Goal: Task Accomplishment & Management: Manage account settings

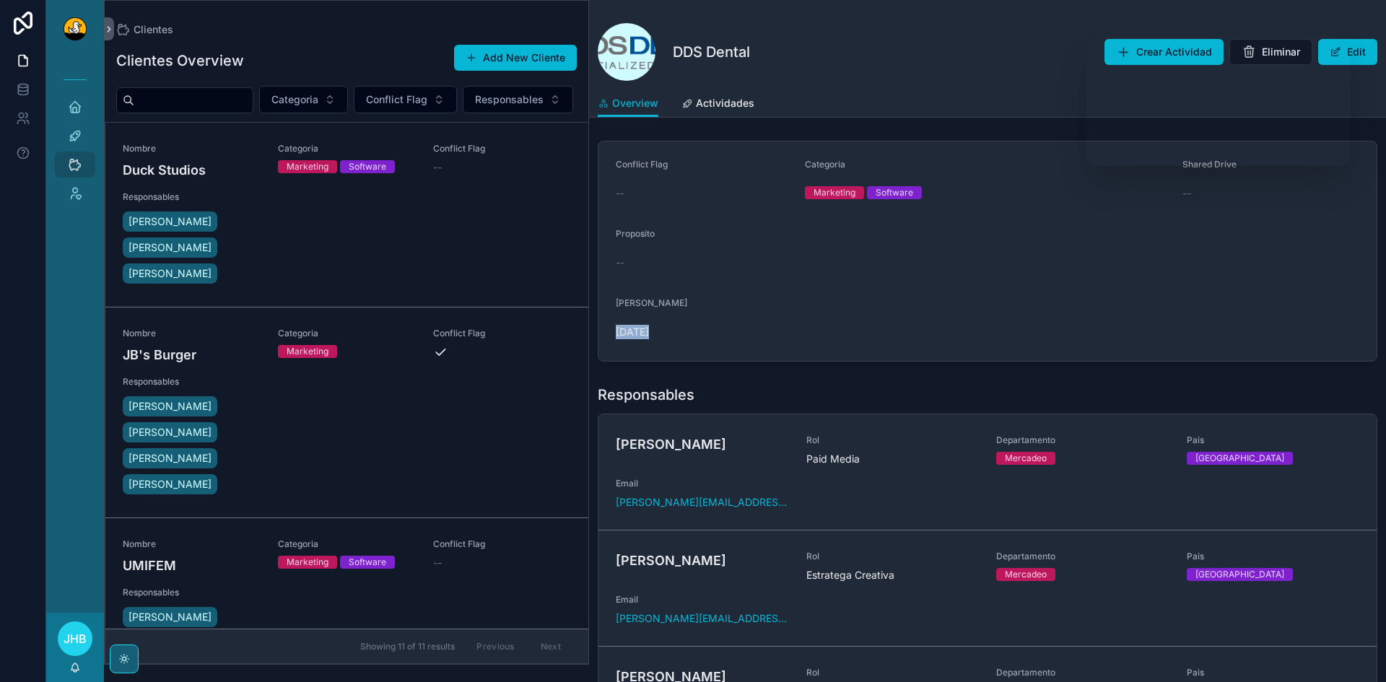
scroll to position [959, 0]
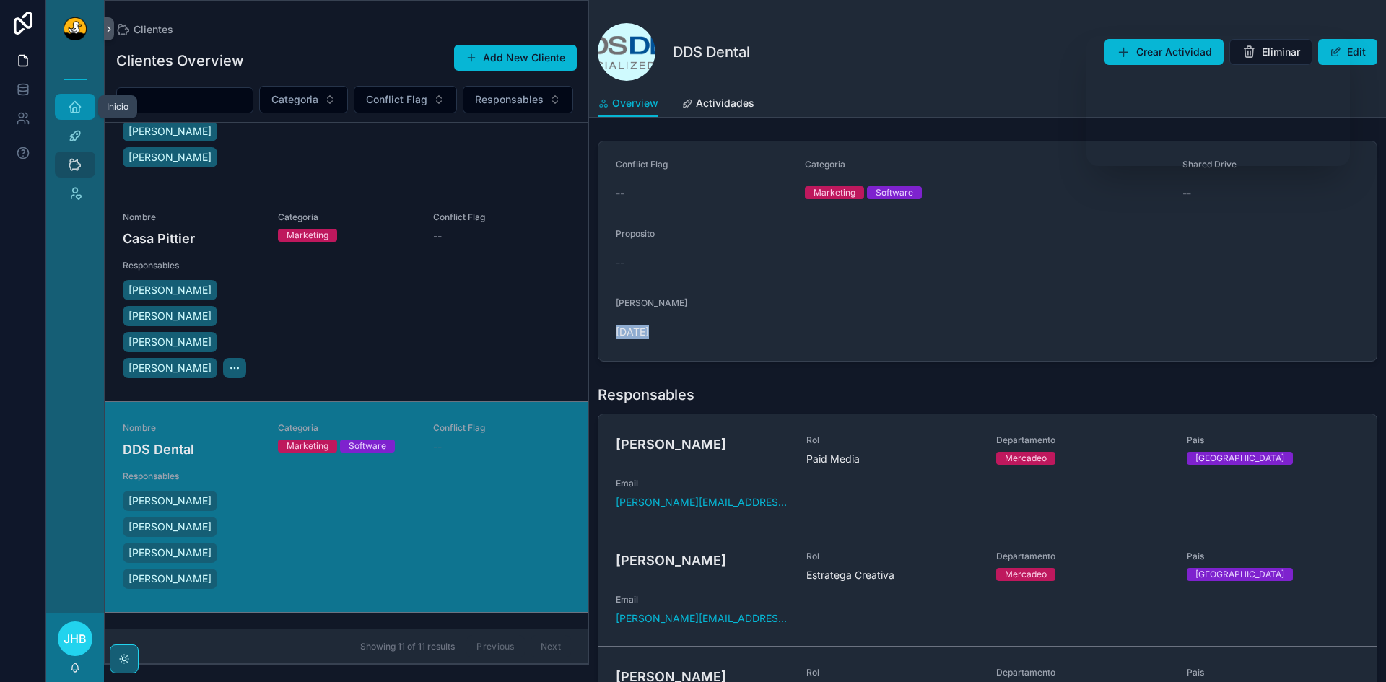
click at [73, 102] on icon "scrollable content" at bounding box center [75, 107] width 14 height 14
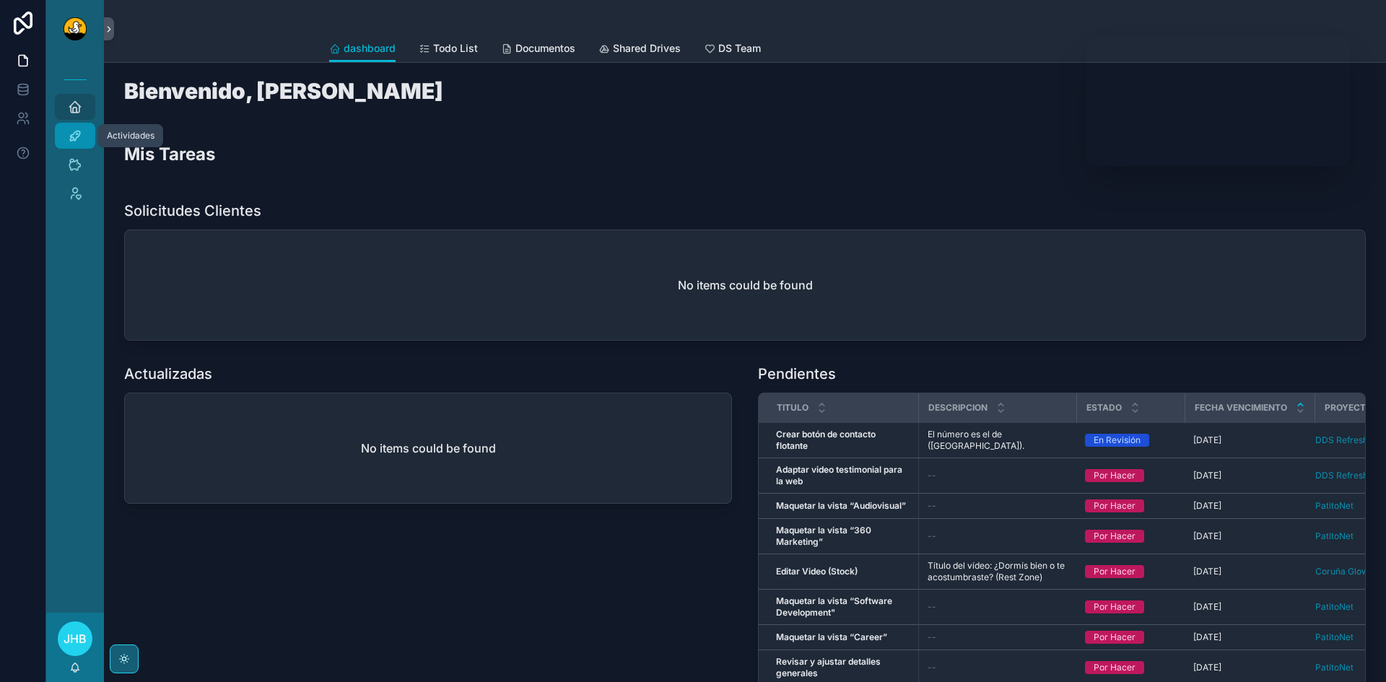
click at [77, 126] on div "Actividades" at bounding box center [75, 135] width 23 height 23
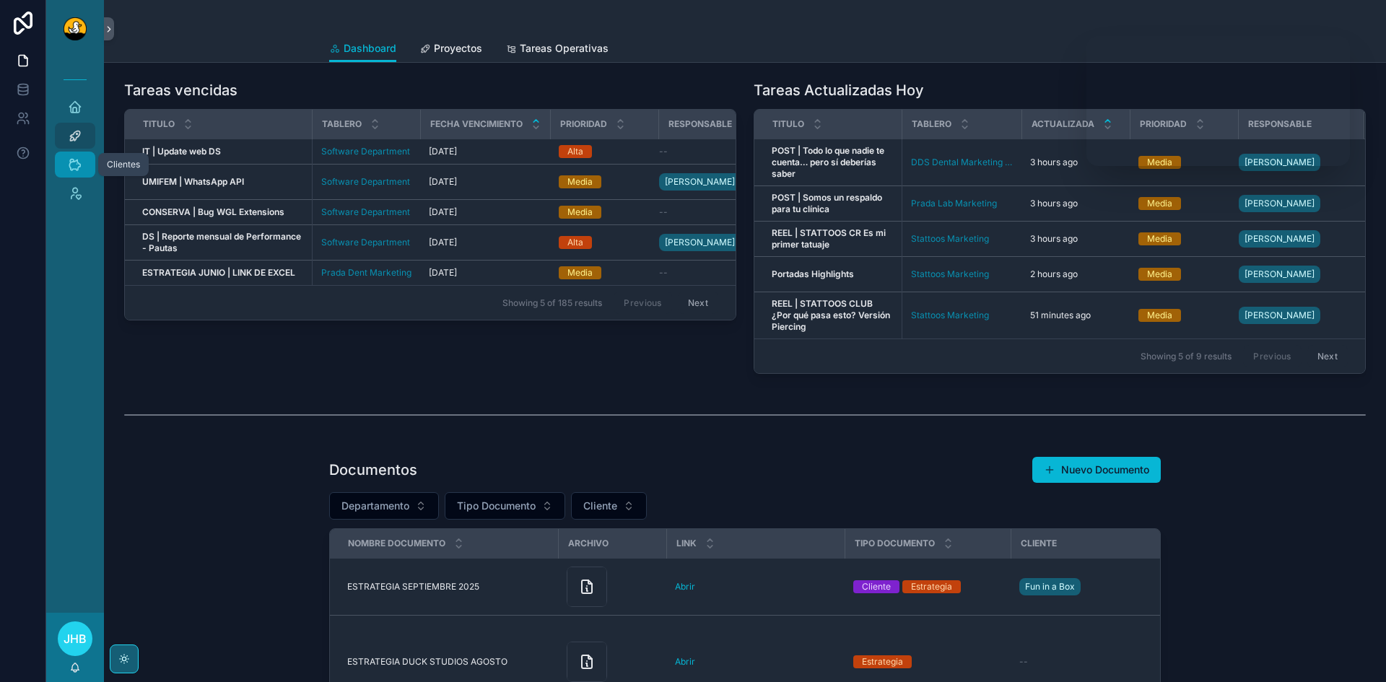
click at [74, 170] on icon "scrollable content" at bounding box center [75, 164] width 14 height 14
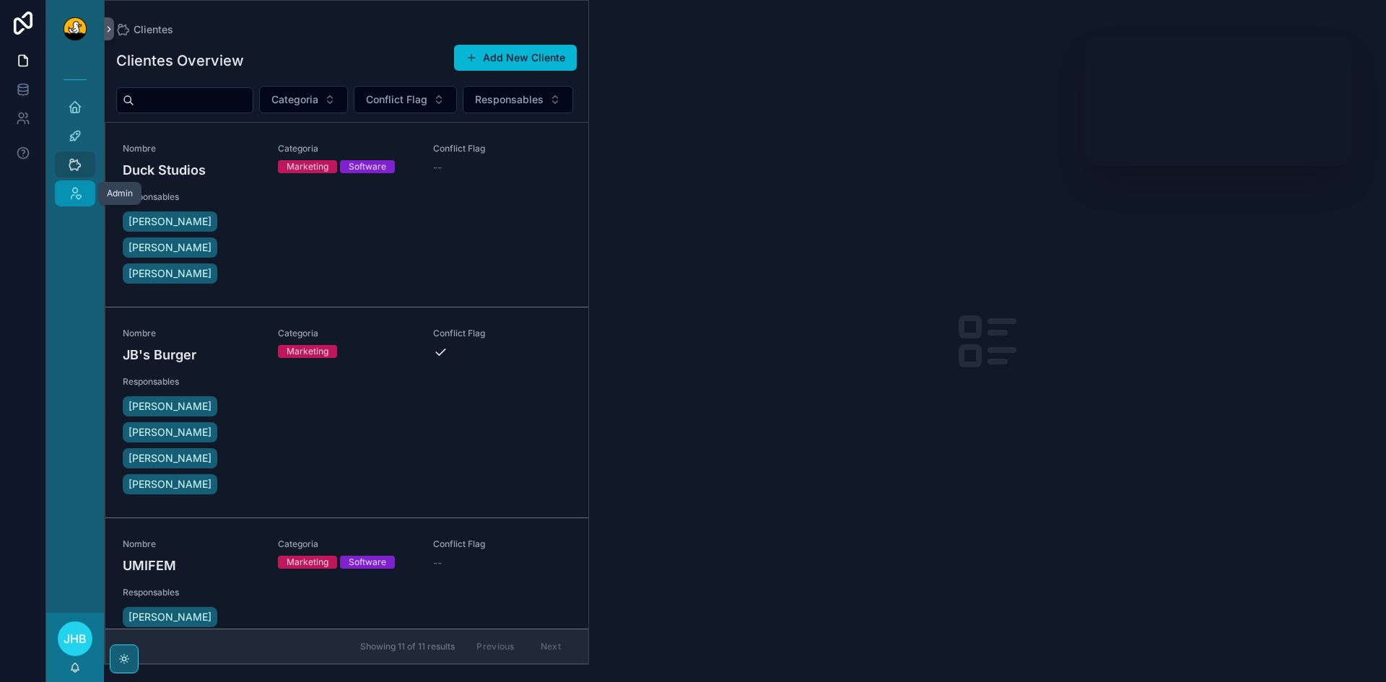
click at [74, 193] on icon "scrollable content" at bounding box center [75, 193] width 14 height 14
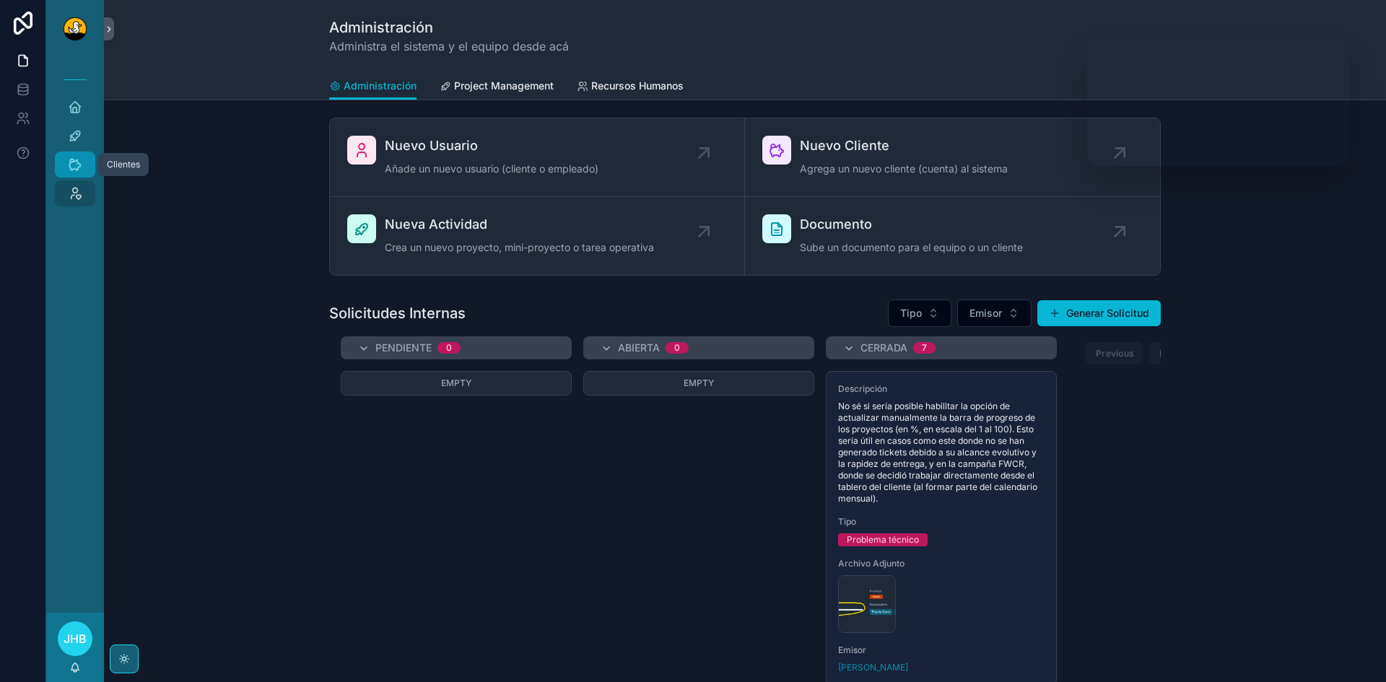
click at [75, 165] on icon "scrollable content" at bounding box center [75, 164] width 14 height 14
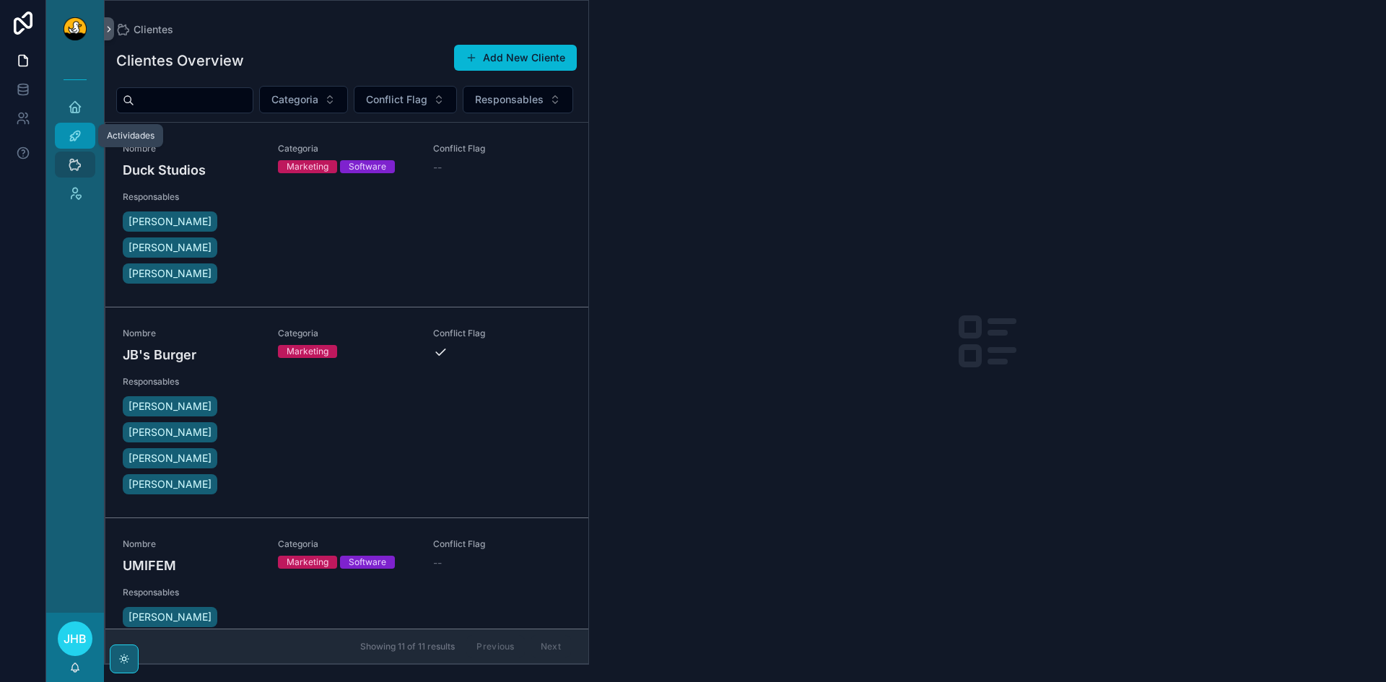
click at [79, 137] on icon "scrollable content" at bounding box center [75, 135] width 14 height 14
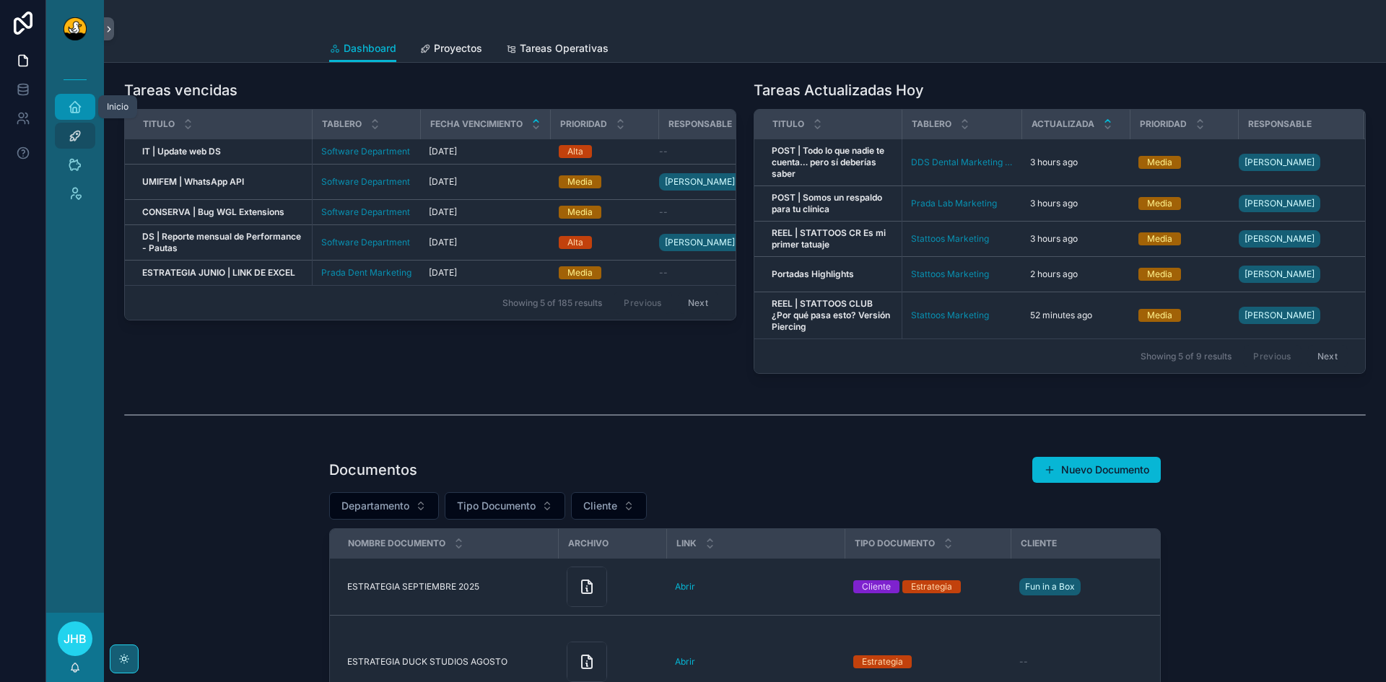
click at [69, 114] on span "scrollable content" at bounding box center [75, 107] width 14 height 14
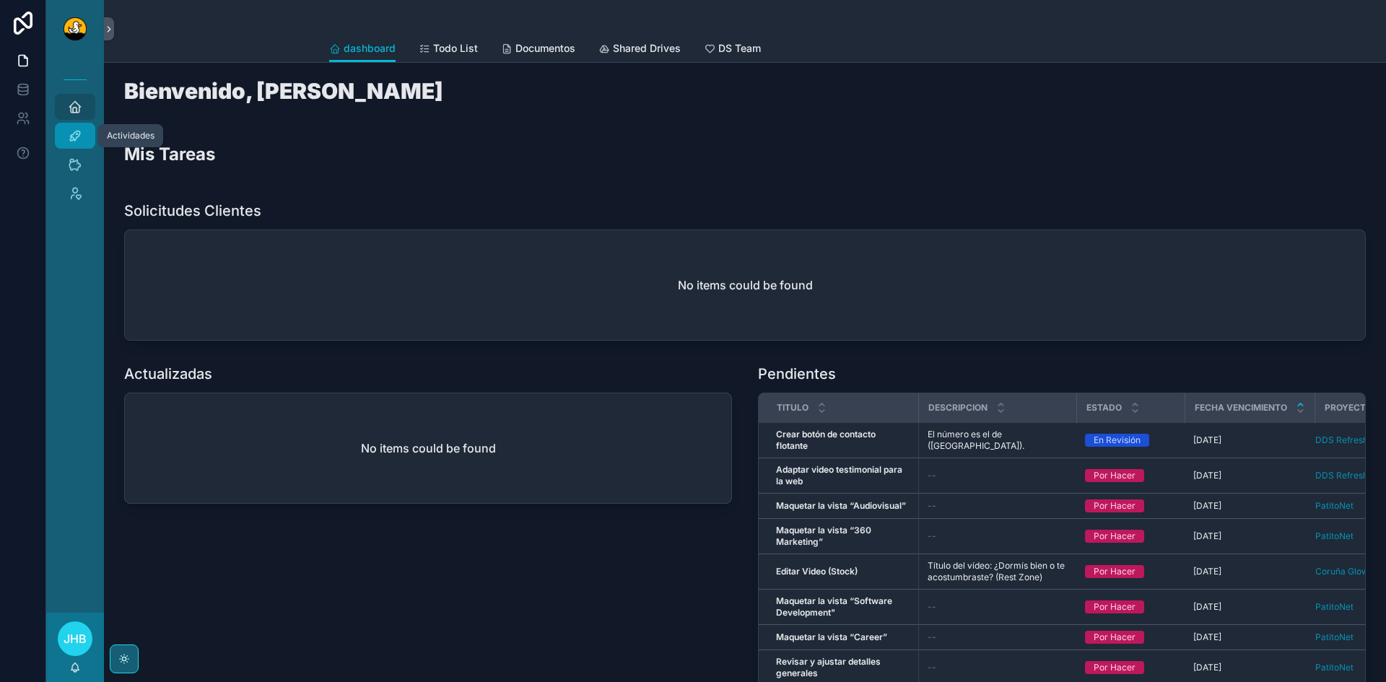
click at [66, 140] on div "Actividades" at bounding box center [75, 135] width 23 height 23
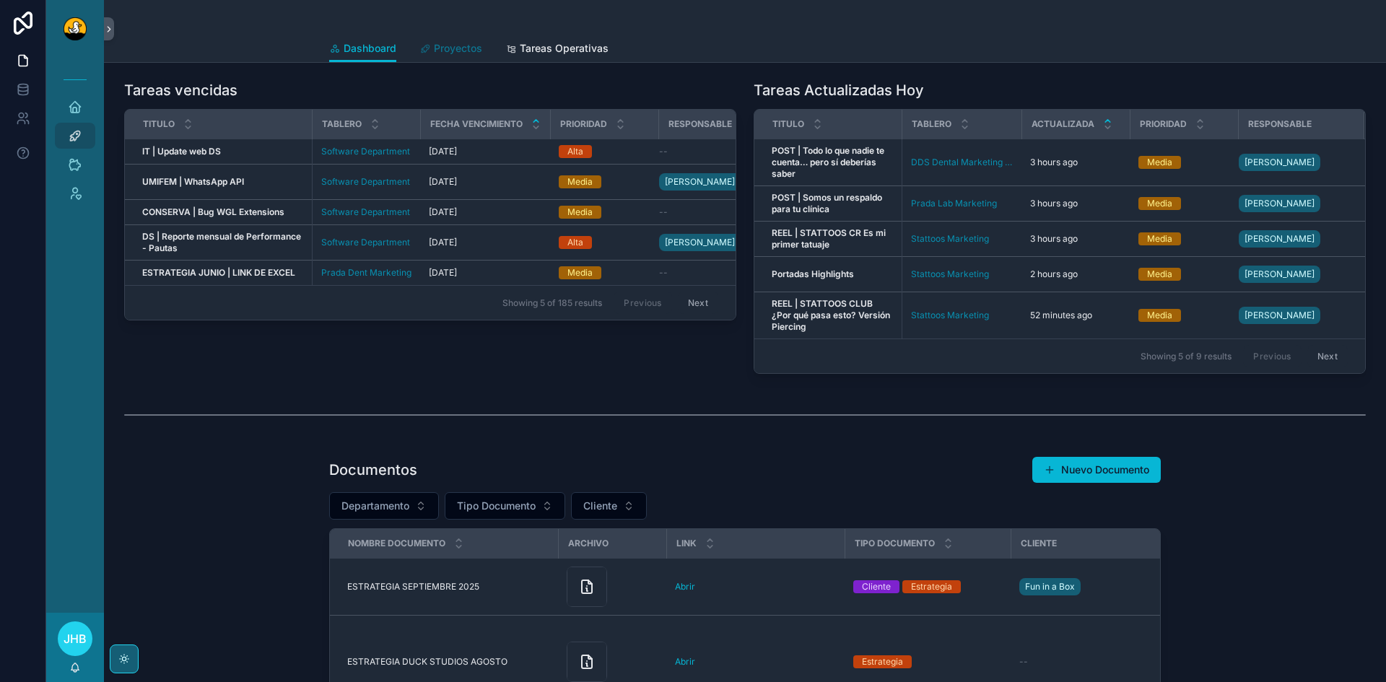
click at [461, 41] on span "Proyectos" at bounding box center [458, 48] width 48 height 14
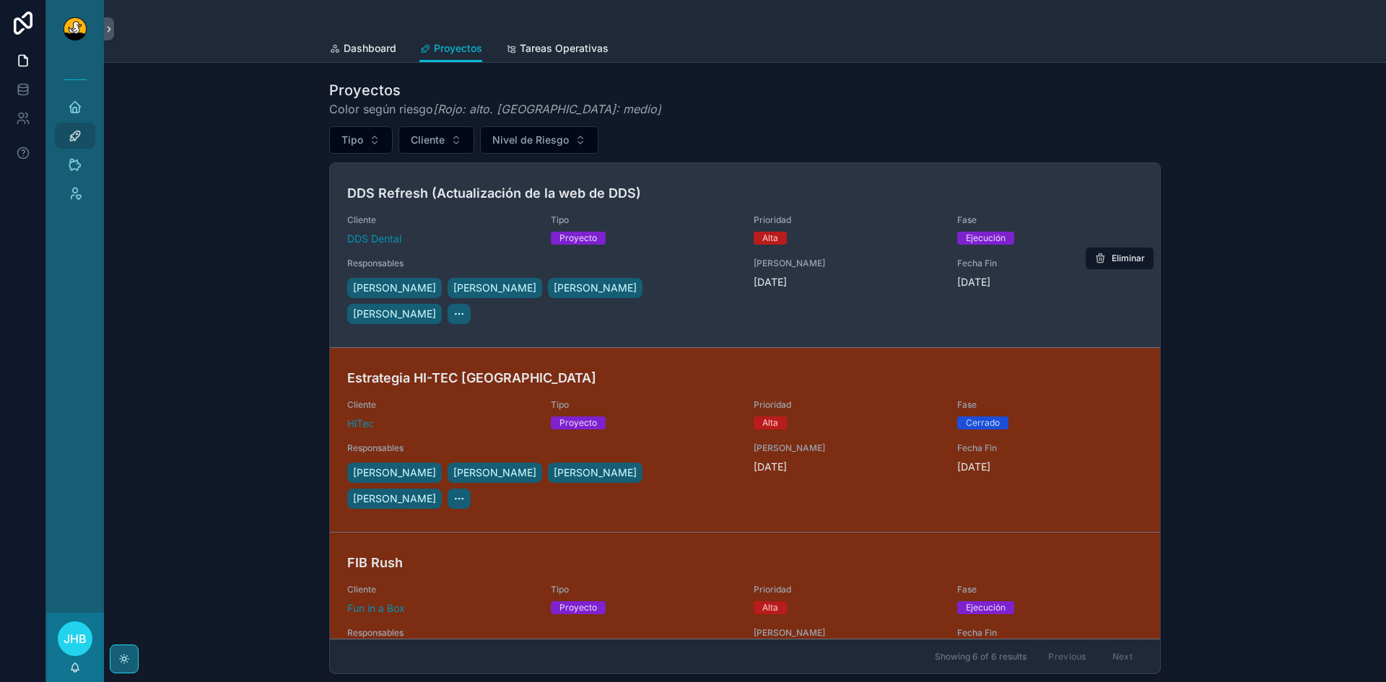
click at [653, 268] on span "Responsables" at bounding box center [541, 264] width 389 height 12
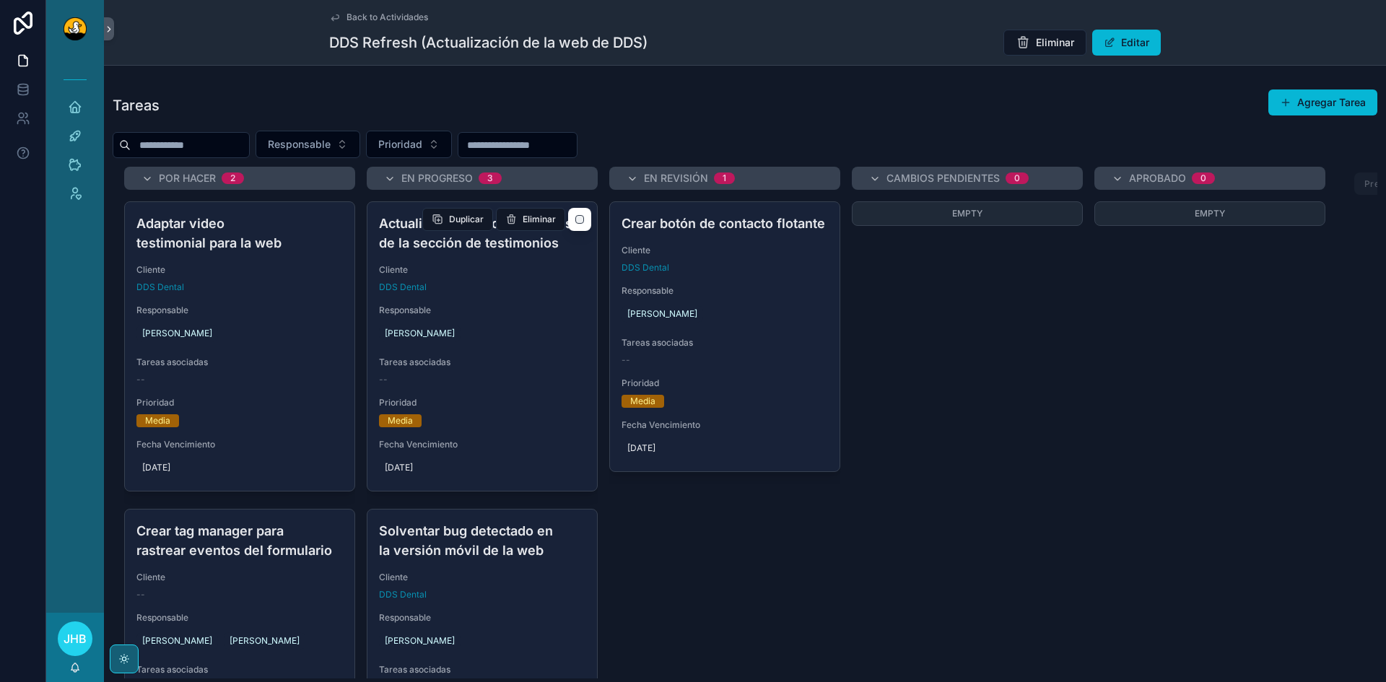
click at [581, 398] on div "Actualizar galería de imágenes de la sección de testimonios Cliente DDS Dental …" at bounding box center [482, 346] width 230 height 289
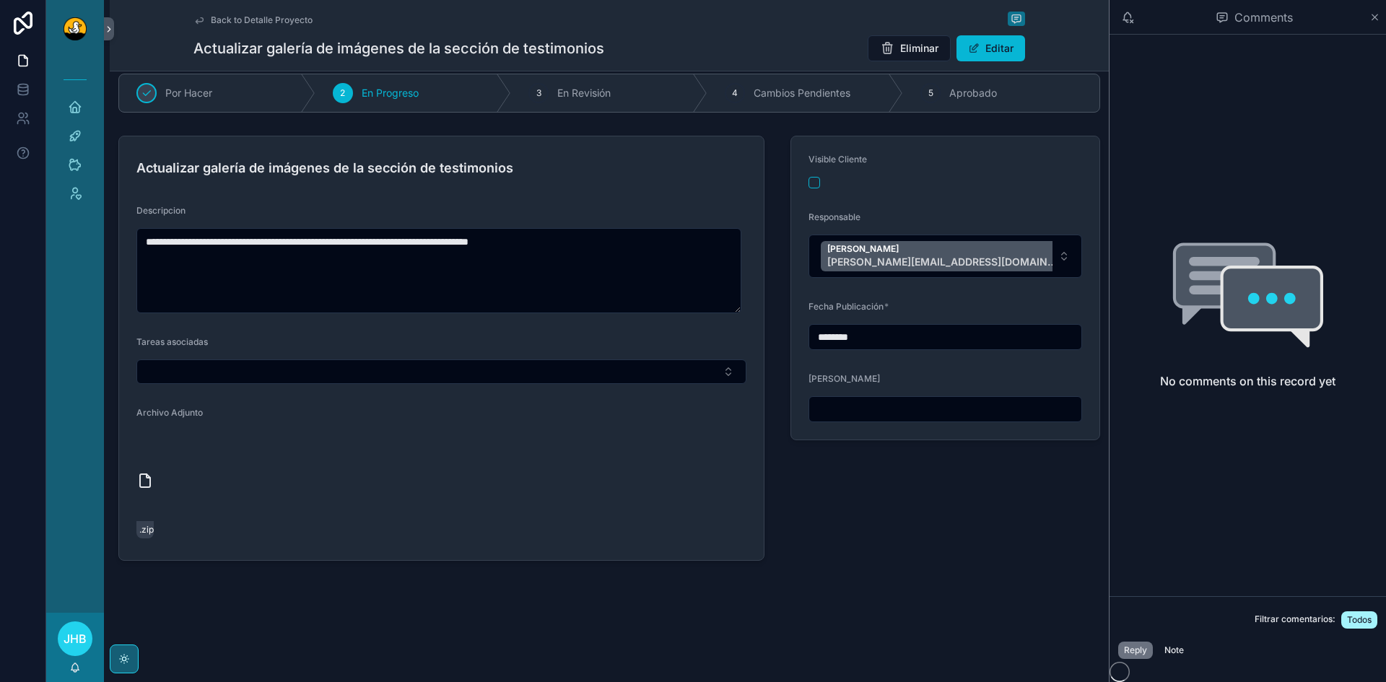
scroll to position [64, 0]
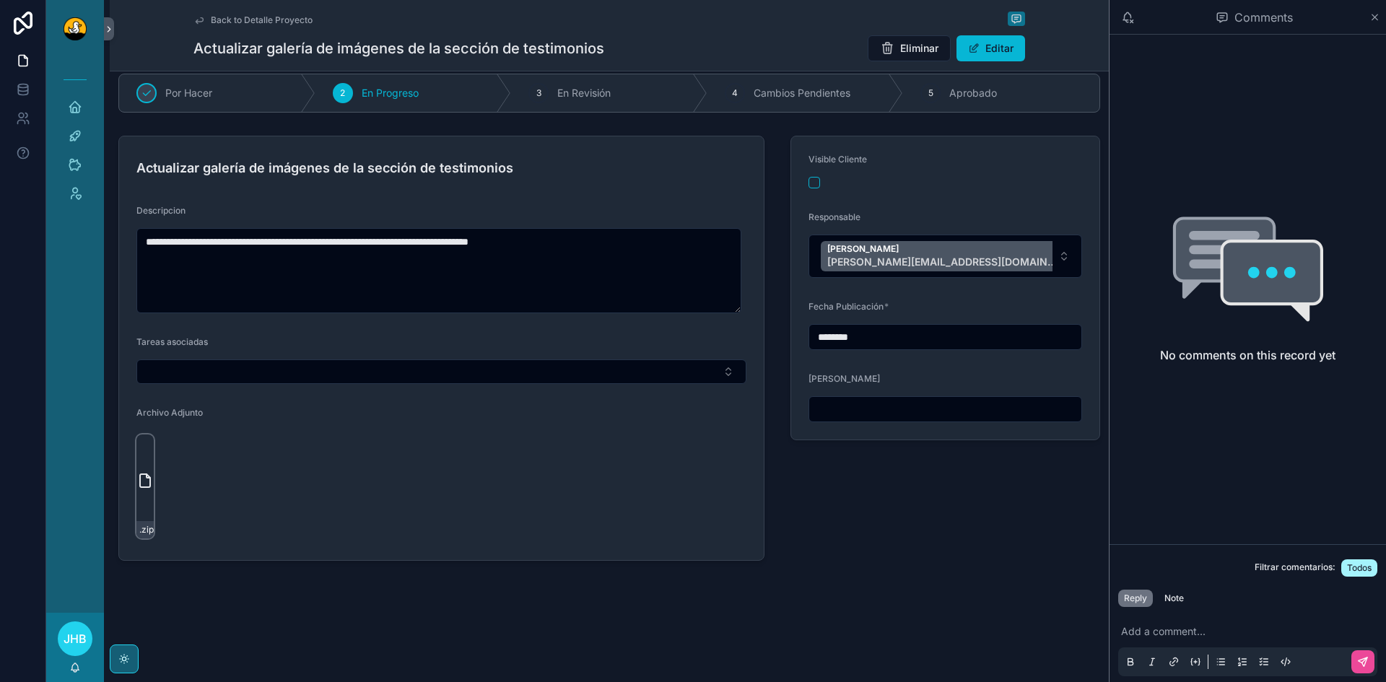
click at [150, 523] on div "Fotos-Testimonials .zip" at bounding box center [144, 529] width 17 height 17
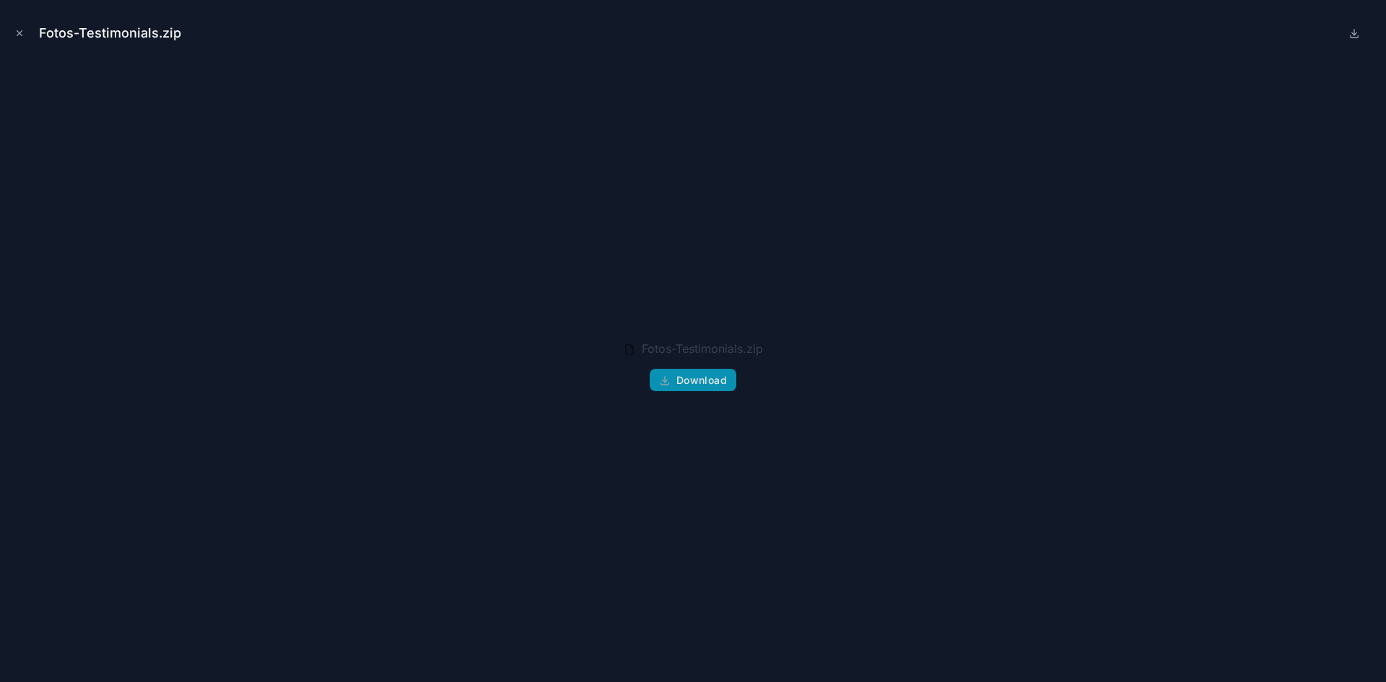
drag, startPoint x: 687, startPoint y: 367, endPoint x: 692, endPoint y: 380, distance: 13.3
click at [692, 380] on div "Fotos-Testimonials.zip Download" at bounding box center [693, 366] width 140 height 64
click at [692, 380] on span "Download" at bounding box center [701, 380] width 51 height 13
click at [1358, 35] on icon at bounding box center [1354, 36] width 8 height 2
click at [19, 35] on icon "Close modal" at bounding box center [19, 33] width 10 height 10
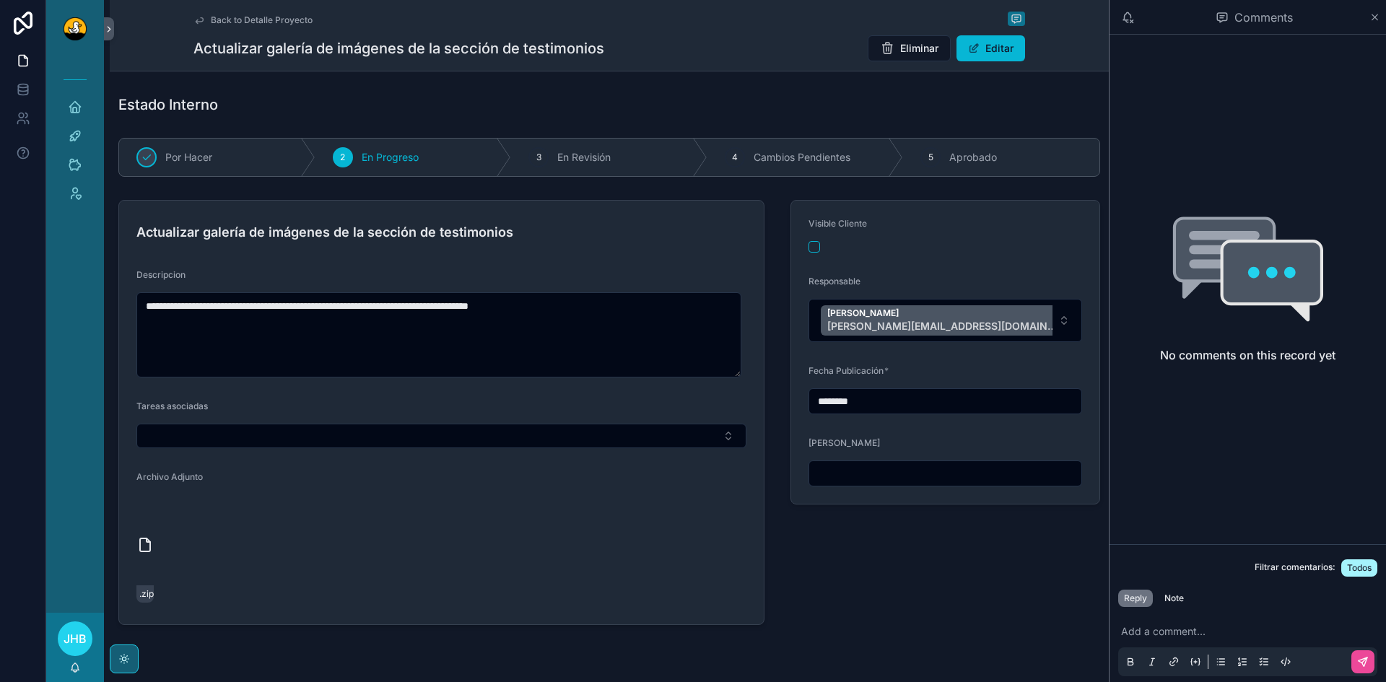
click at [254, 15] on span "Back to Detalle Proyecto" at bounding box center [262, 20] width 102 height 12
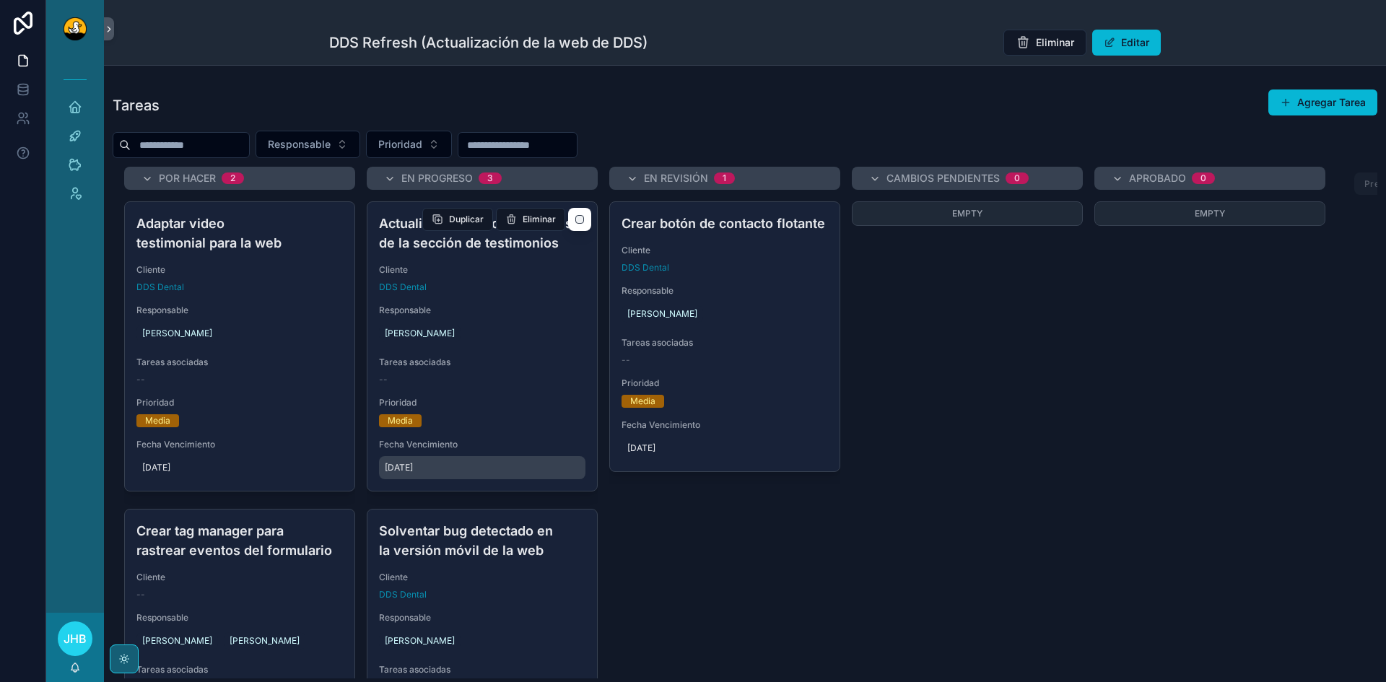
click at [451, 471] on span "[DATE]" at bounding box center [482, 468] width 195 height 12
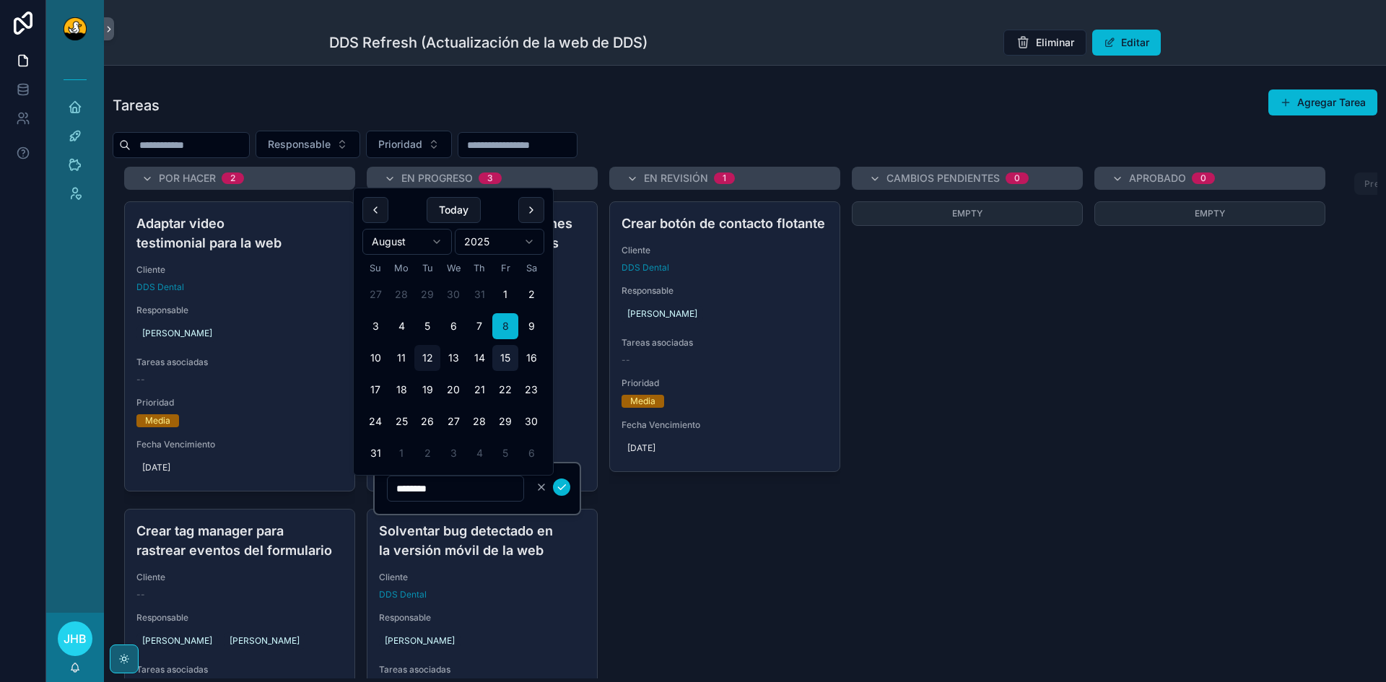
click at [509, 348] on button "15" at bounding box center [505, 358] width 26 height 26
type input "*********"
click at [557, 488] on icon "scrollable content" at bounding box center [562, 487] width 12 height 12
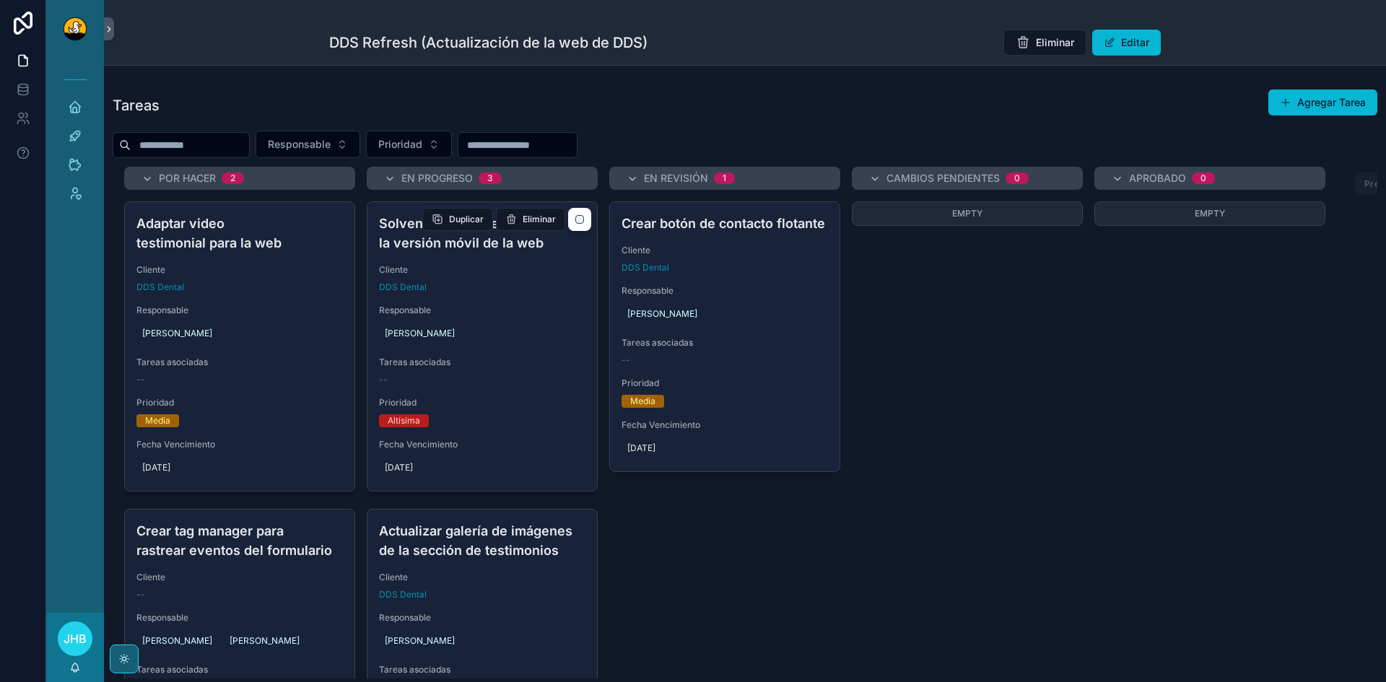
click at [500, 399] on span "Prioridad" at bounding box center [482, 403] width 206 height 12
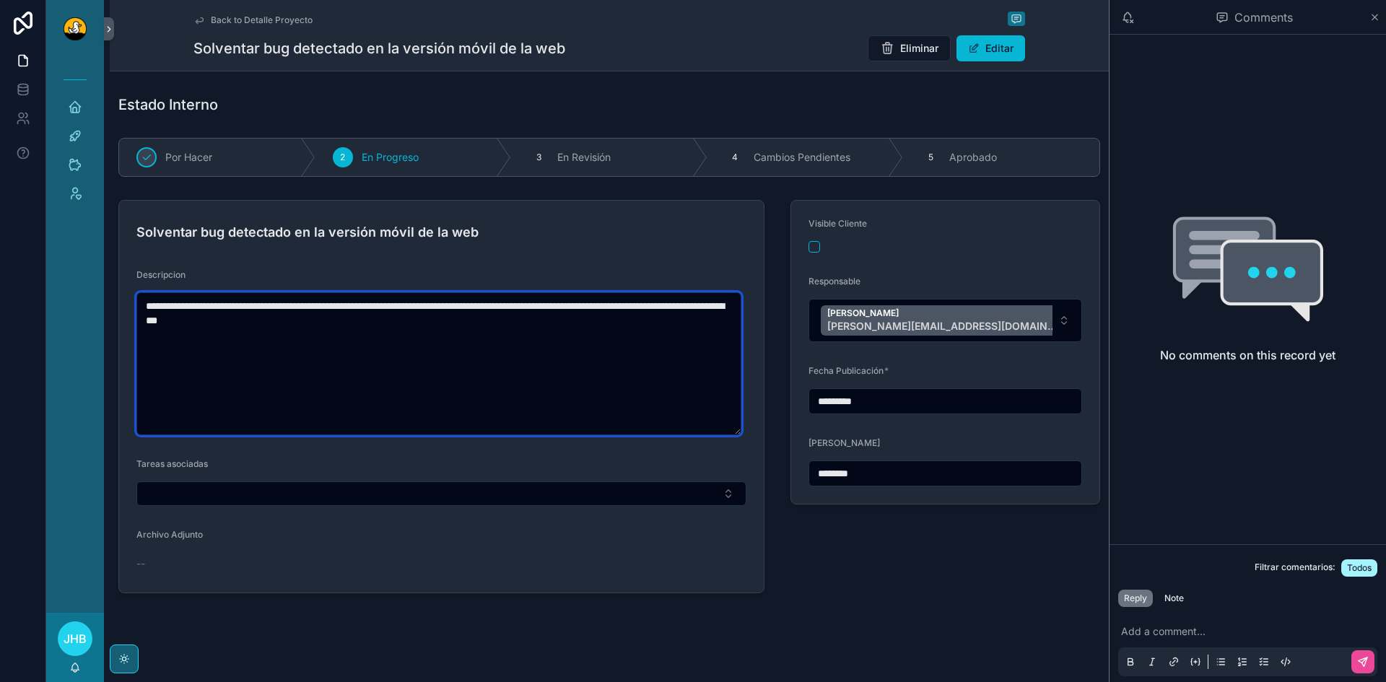
click at [483, 390] on textarea "**********" at bounding box center [438, 363] width 605 height 143
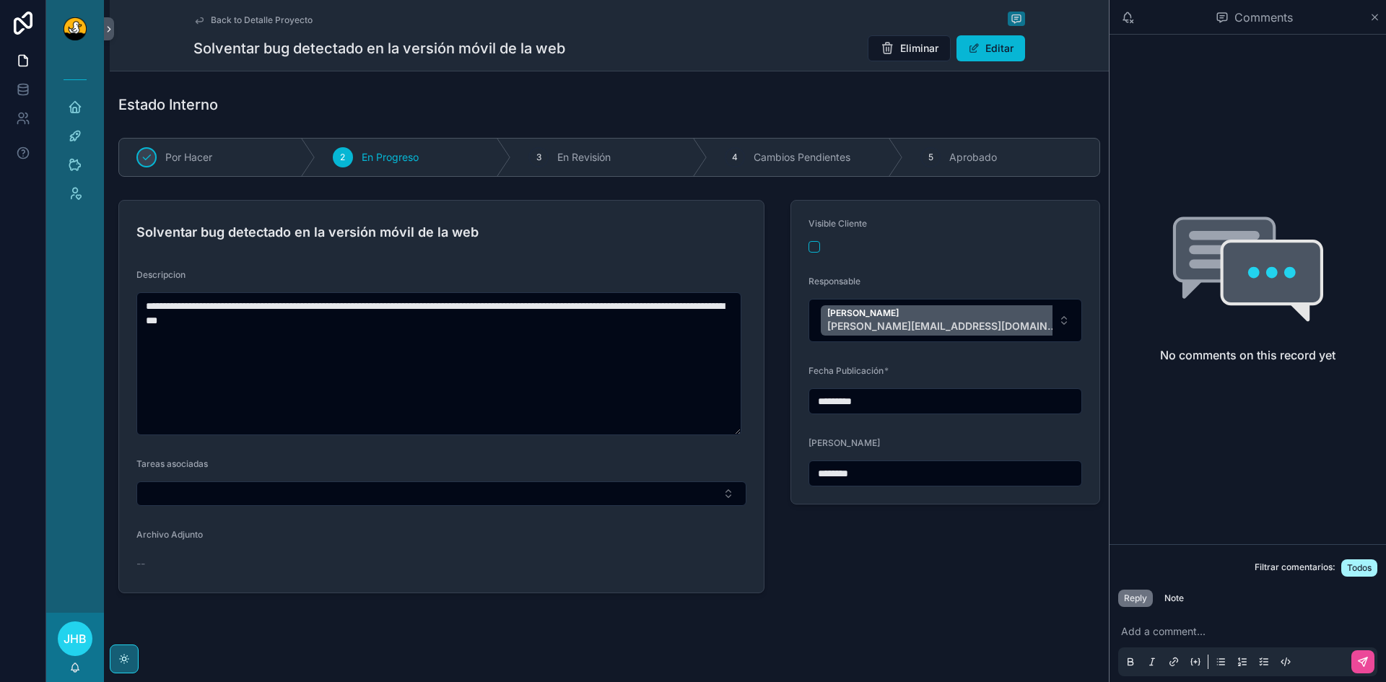
click at [243, 13] on div "Back to Detalle Proyecto" at bounding box center [609, 20] width 832 height 17
click at [245, 23] on span "Back to Detalle Proyecto" at bounding box center [262, 20] width 102 height 12
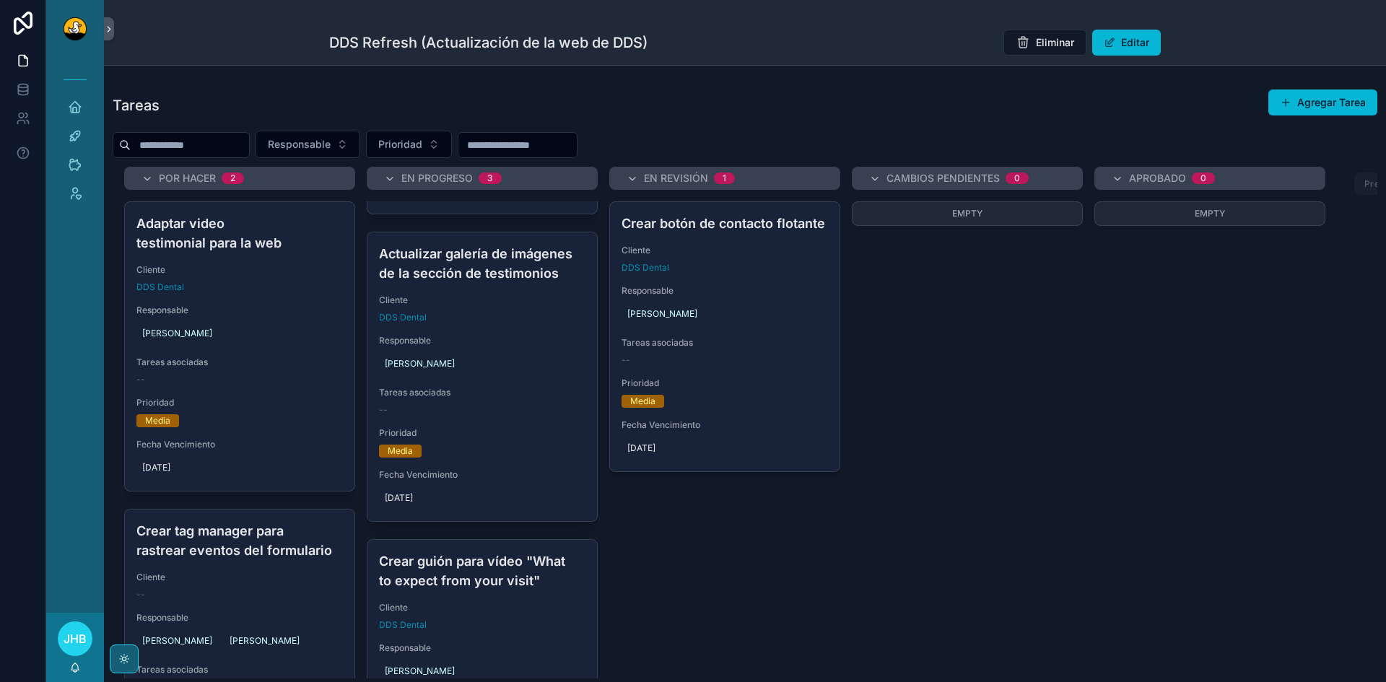
scroll to position [258, 0]
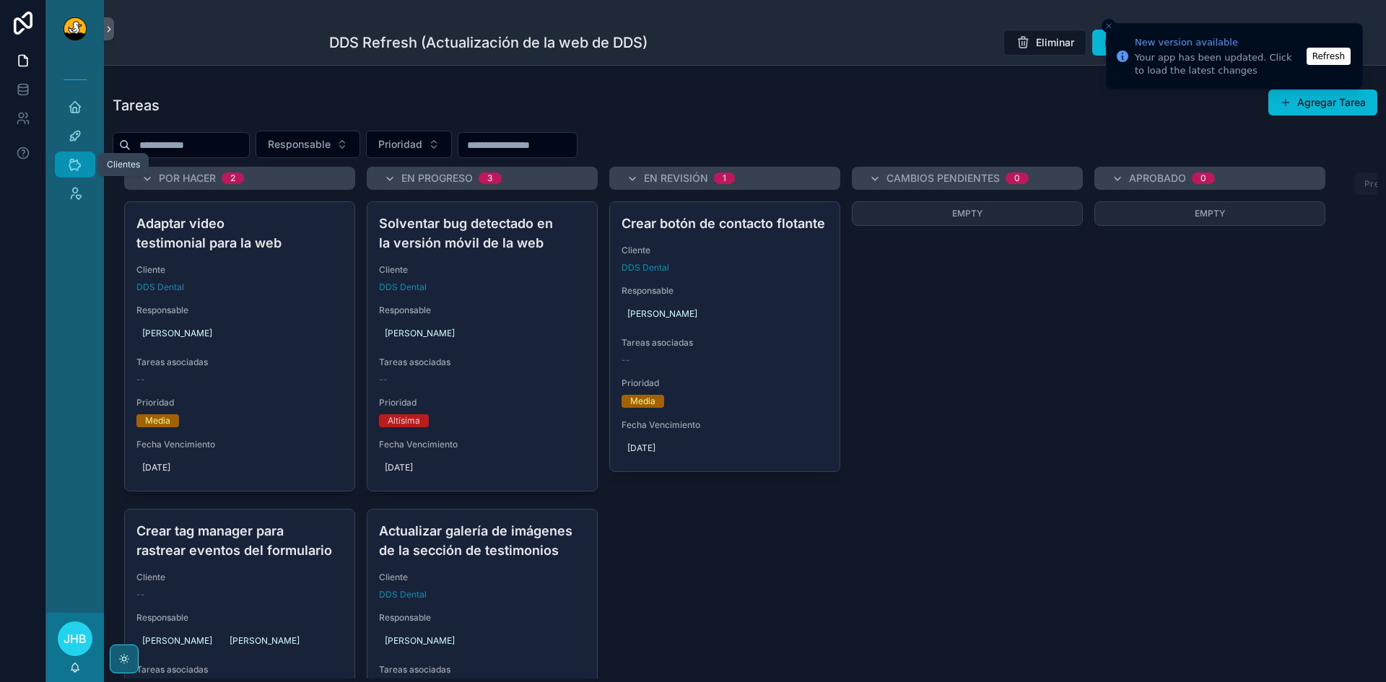
click at [74, 174] on div "Clientes" at bounding box center [75, 164] width 23 height 23
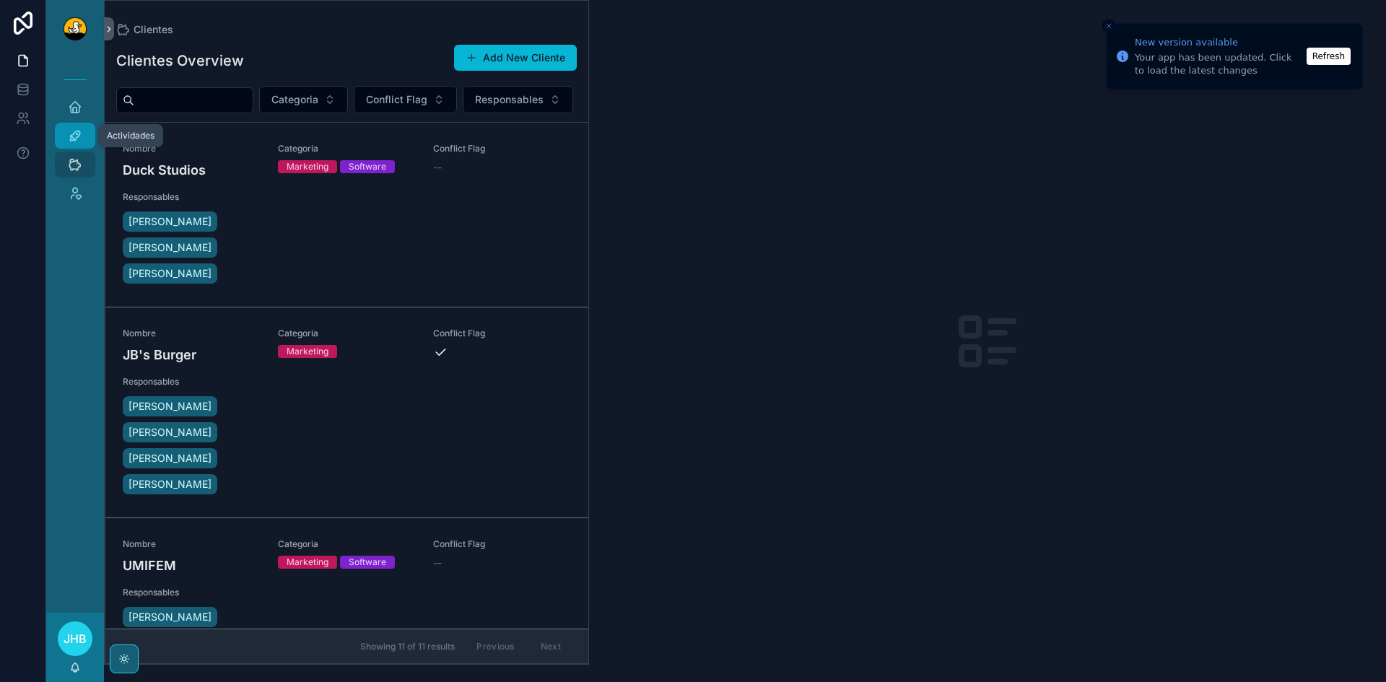
click at [74, 143] on span "scrollable content" at bounding box center [75, 135] width 14 height 14
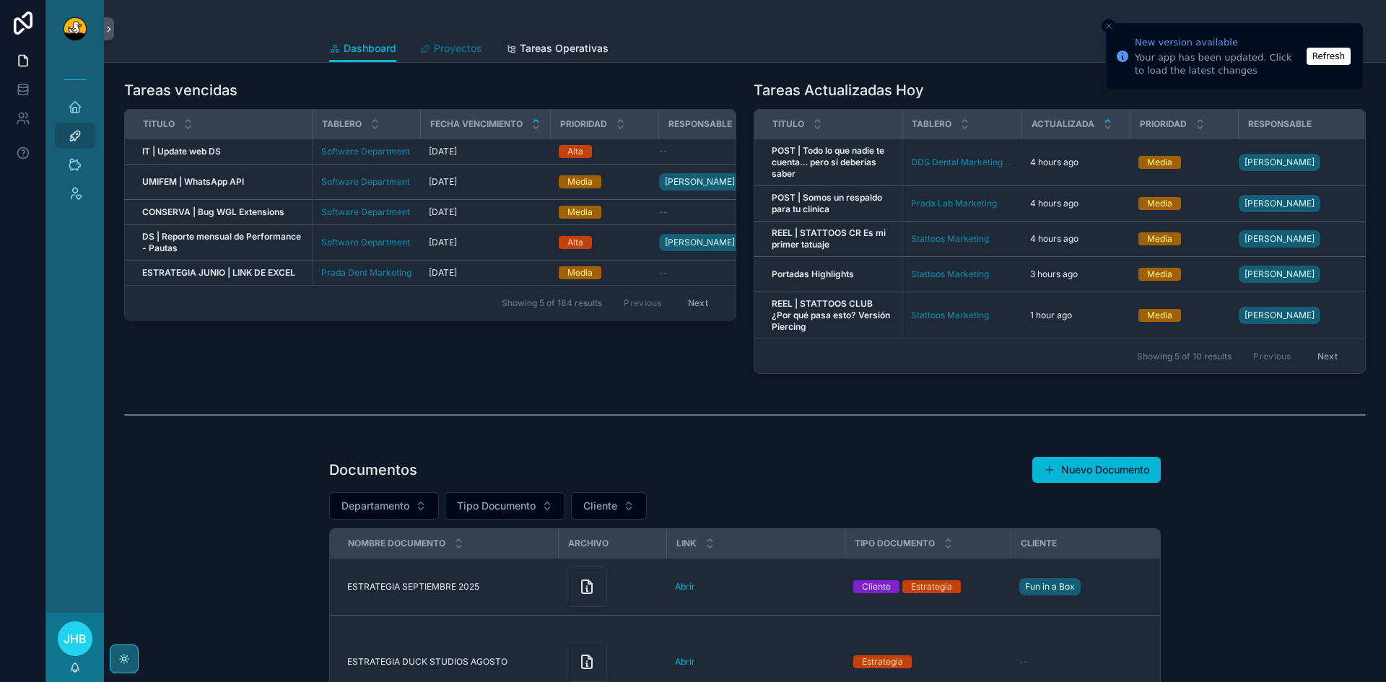
click at [447, 57] on link "Proyectos" at bounding box center [450, 49] width 63 height 29
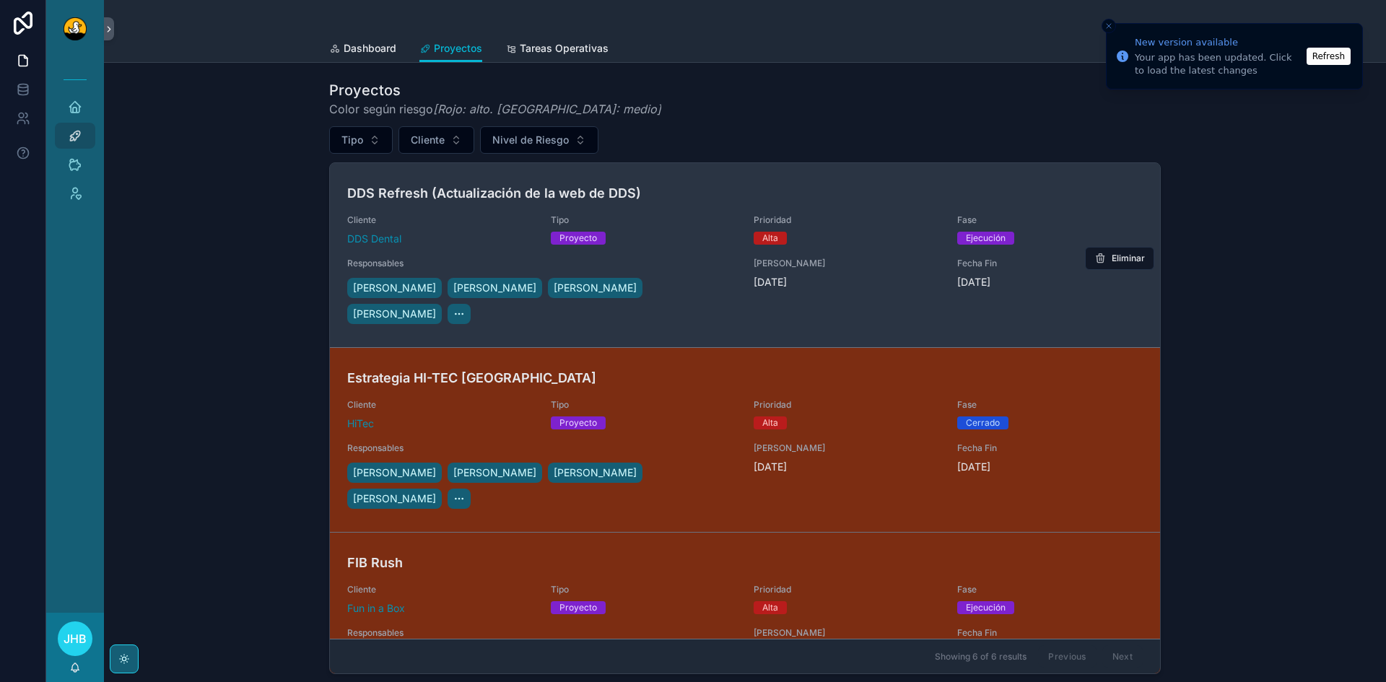
click at [681, 189] on h4 "DDS Refresh (Actualización de la web de DDS)" at bounding box center [744, 192] width 795 height 19
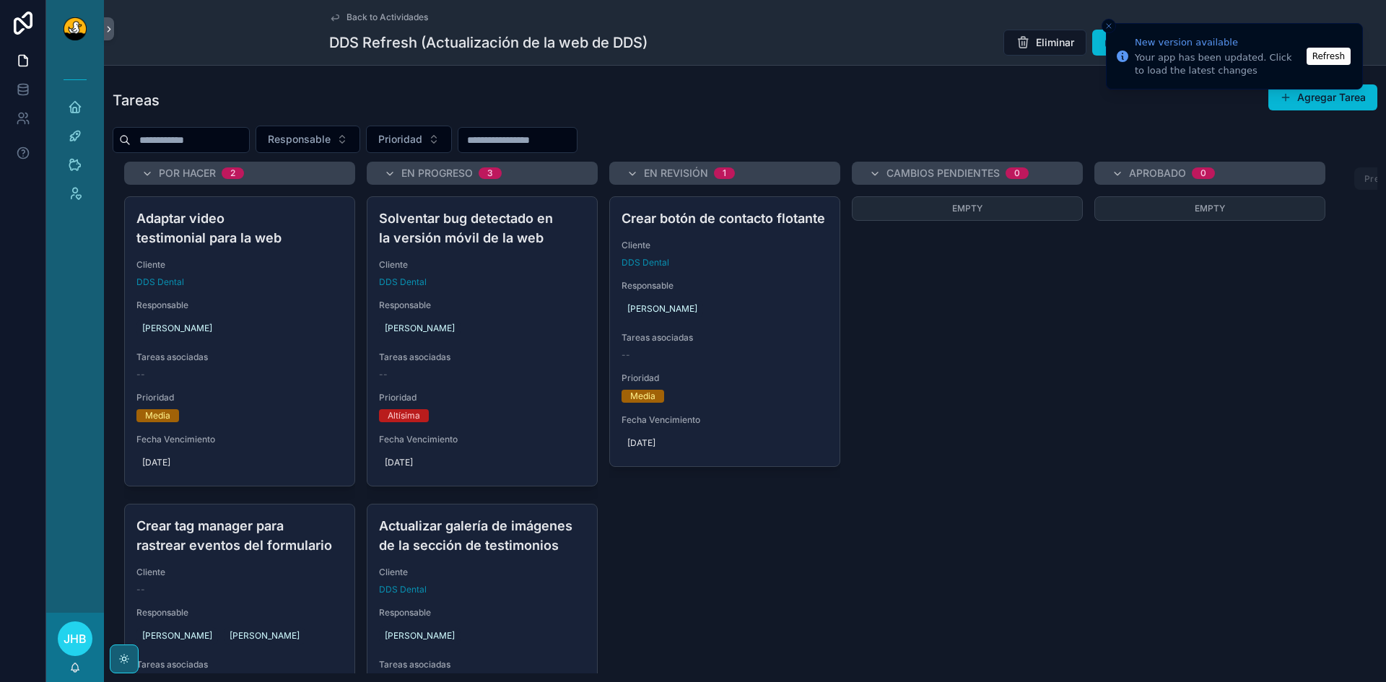
scroll to position [6, 0]
click at [393, 22] on span "Back to Actividades" at bounding box center [387, 18] width 82 height 12
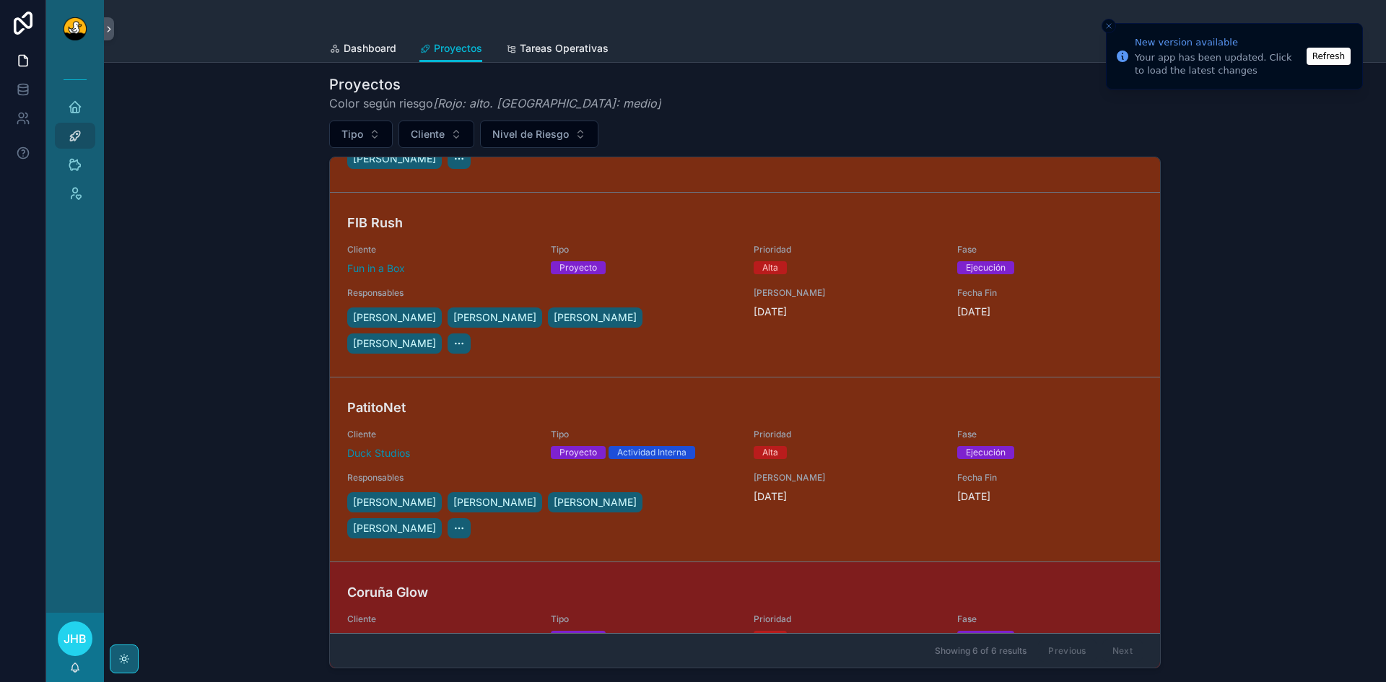
scroll to position [344, 0]
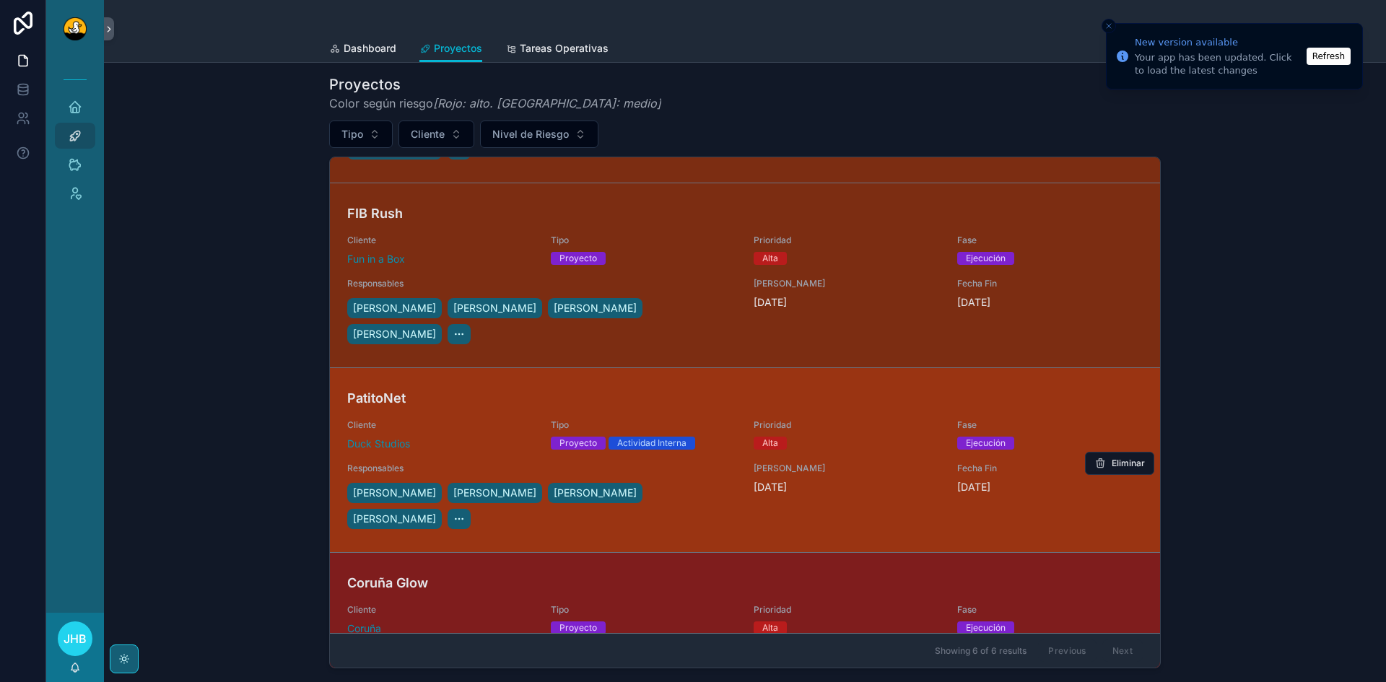
click at [481, 388] on h4 "PatitoNet" at bounding box center [744, 397] width 795 height 19
